Goal: Transaction & Acquisition: Book appointment/travel/reservation

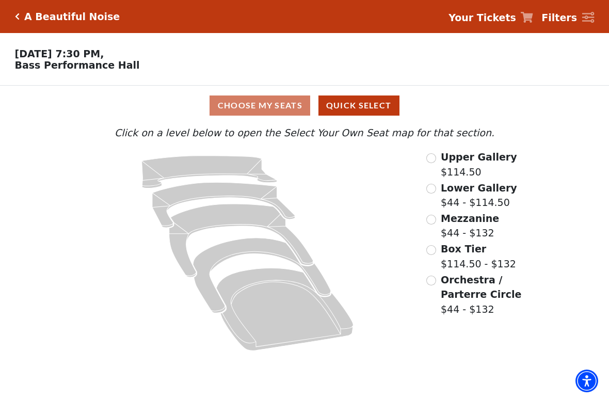
click at [434, 248] on input "Box Tier$114.50 - $132\a" at bounding box center [431, 250] width 10 height 10
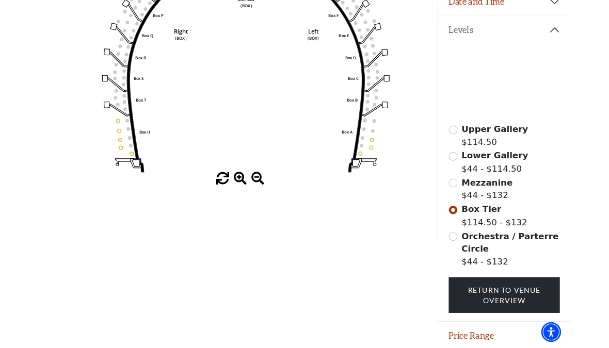
scroll to position [208, 0]
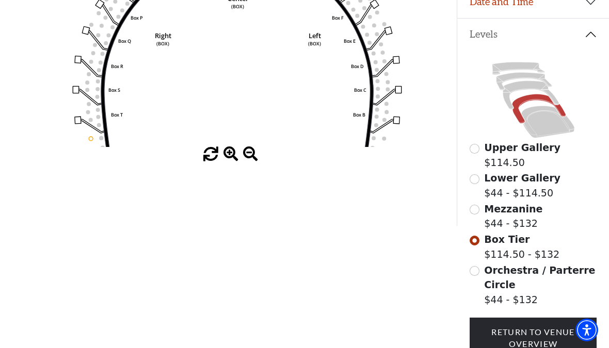
click at [474, 276] on input "Orchestra / Parterre Circle$44 - $132\a" at bounding box center [475, 271] width 10 height 10
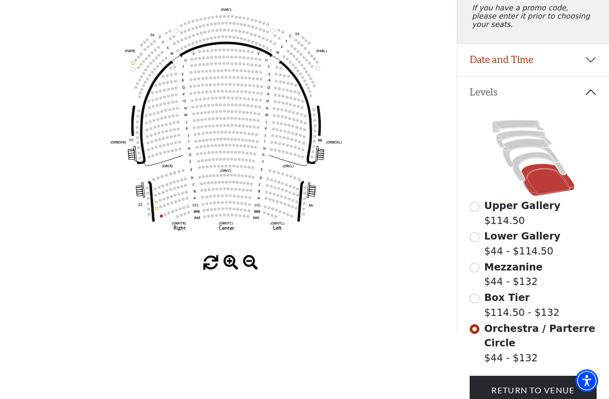
scroll to position [0, 0]
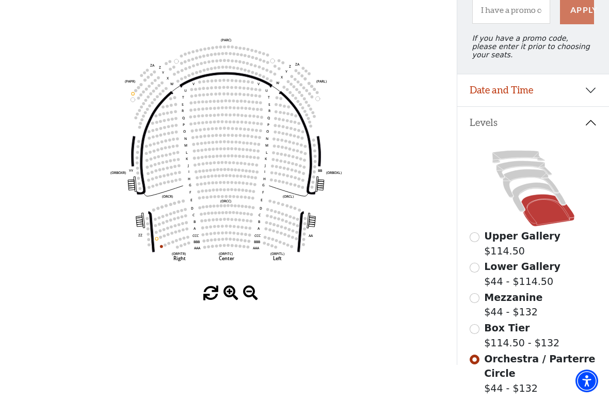
click at [477, 293] on input "Mezzanine$44 - $132\a" at bounding box center [475, 298] width 10 height 10
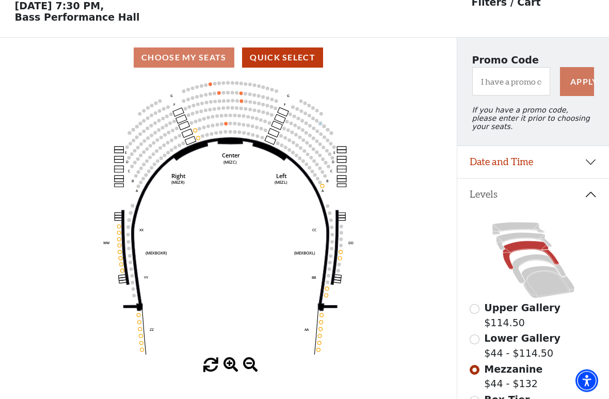
scroll to position [48, 0]
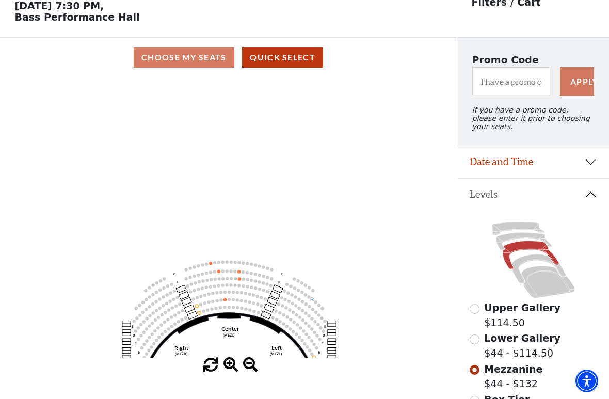
click at [96, 10] on p "Wednesday, October 29 at 7:30 PM, Bass Performance Hall" at bounding box center [228, 11] width 457 height 23
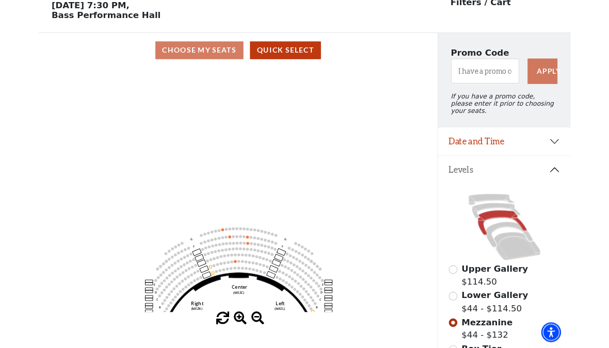
scroll to position [0, 0]
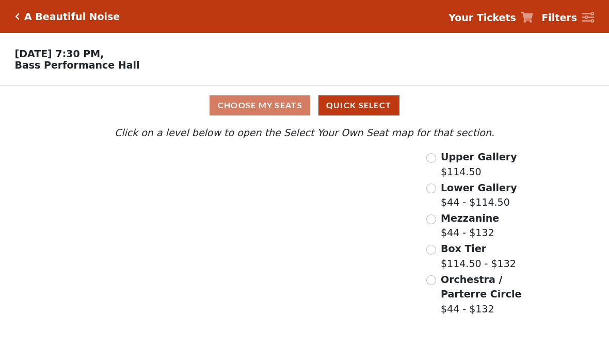
scroll to position [-17, 0]
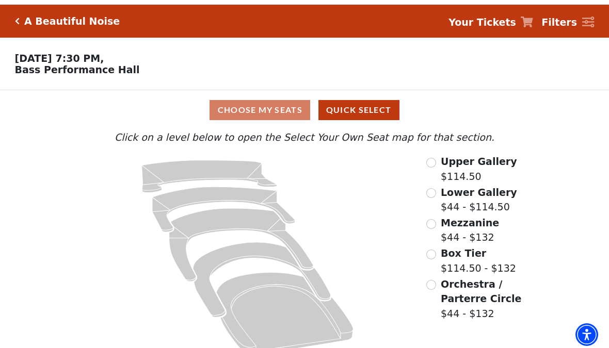
click at [29, 23] on h5 "A Beautiful Noise" at bounding box center [71, 17] width 95 height 12
click at [17, 18] on icon "Click here to go back to filters" at bounding box center [17, 16] width 5 height 7
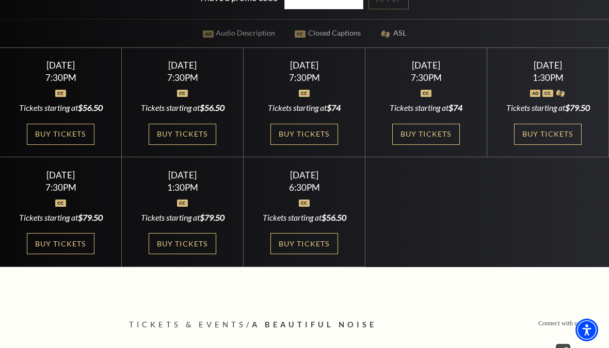
scroll to position [289, 0]
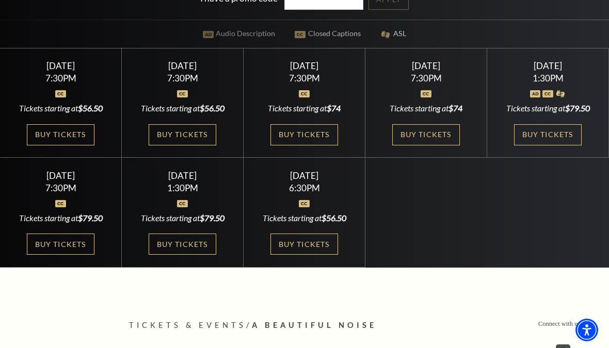
click at [305, 201] on img at bounding box center [304, 203] width 11 height 7
click at [302, 242] on link "Buy Tickets" at bounding box center [303, 244] width 67 height 21
click at [300, 248] on link "Buy Tickets" at bounding box center [303, 244] width 67 height 21
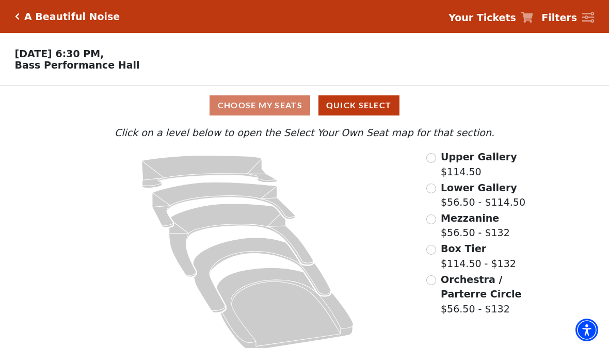
click at [435, 247] on div "Box Tier $114.50 - $132" at bounding box center [476, 255] width 100 height 29
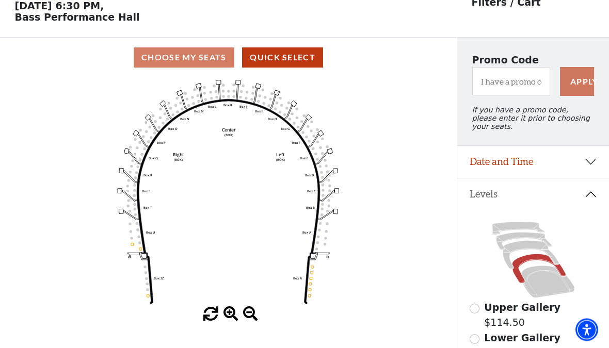
scroll to position [48, 0]
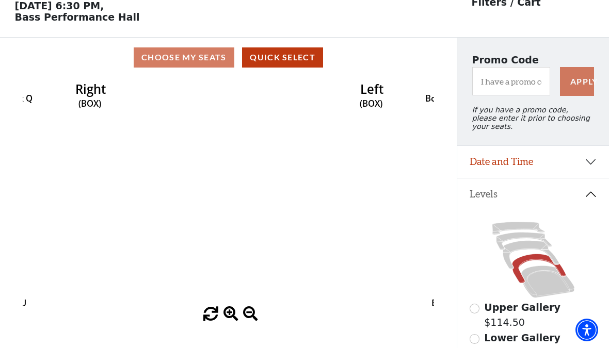
click at [80, 249] on icon "Left (BOX) Right (BOX) Center (BOX) Box ZZ Box U Box T Box S Box R Box Q Box P …" at bounding box center [228, 192] width 411 height 230
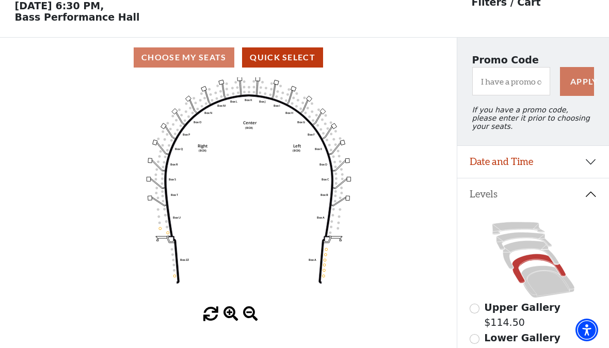
click at [545, 285] on icon at bounding box center [547, 282] width 53 height 32
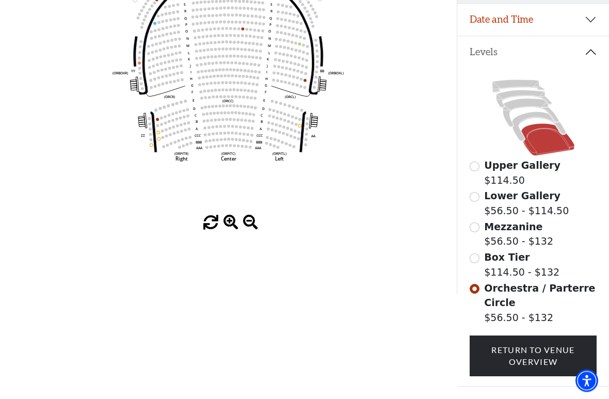
scroll to position [214, 0]
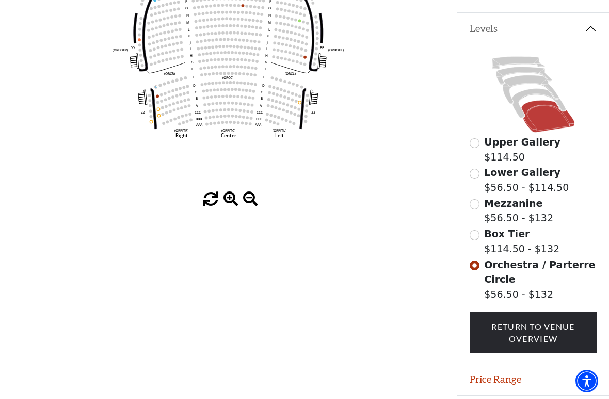
click at [474, 216] on div "Mezzanine $56.50 - $132" at bounding box center [533, 210] width 127 height 29
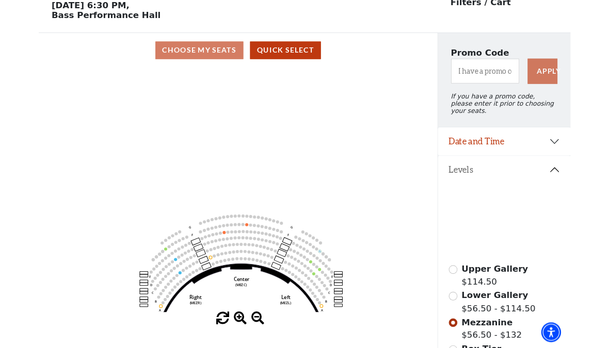
scroll to position [0, 0]
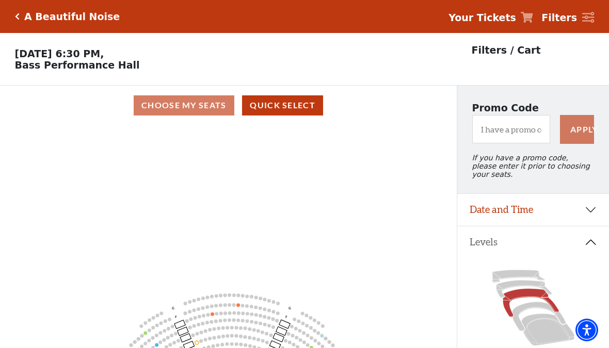
click at [46, 21] on h5 "A Beautiful Noise" at bounding box center [71, 17] width 95 height 12
click at [15, 18] on icon "Click here to go back to filters" at bounding box center [17, 16] width 5 height 7
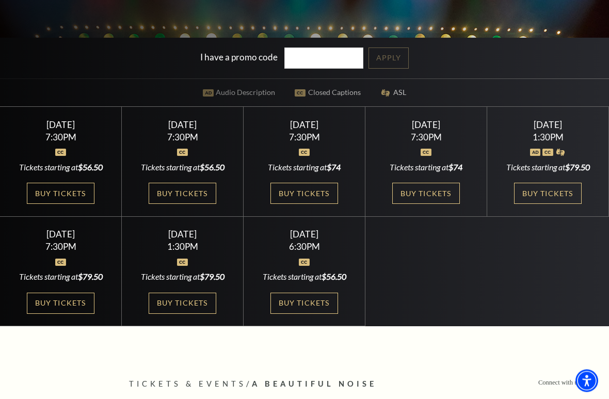
scroll to position [271, 0]
click at [561, 183] on link "Buy Tickets" at bounding box center [547, 193] width 67 height 21
click at [558, 200] on div "Select a Performance Tuesday October 28 | 7:30PM Tickets starting at $56.50 Tue…" at bounding box center [304, 216] width 609 height 220
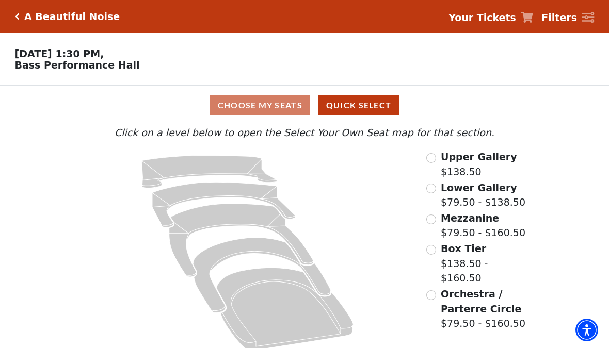
click at [480, 289] on span "Orchestra / Parterre Circle" at bounding box center [481, 301] width 80 height 26
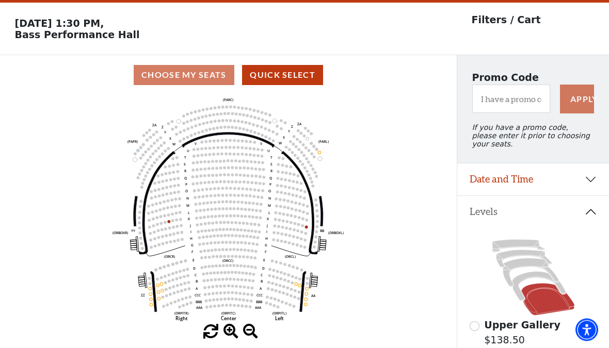
scroll to position [48, 0]
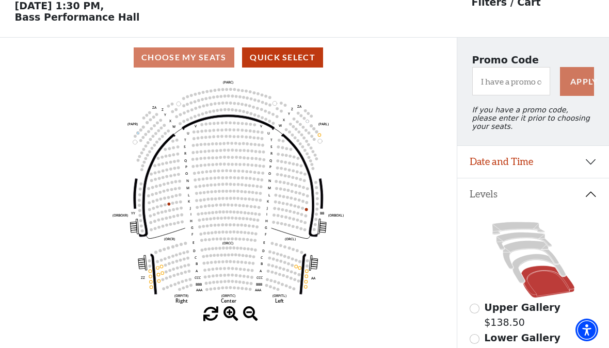
click at [521, 266] on icon at bounding box center [539, 268] width 54 height 29
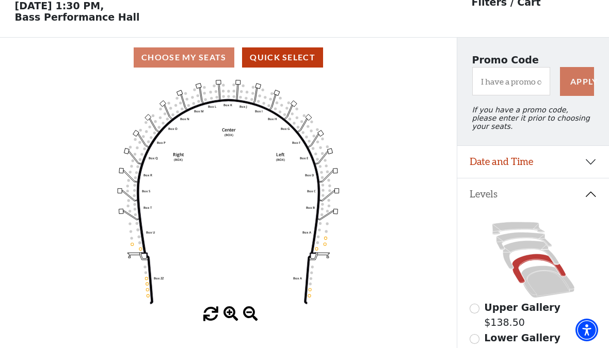
click at [523, 252] on icon at bounding box center [531, 255] width 56 height 28
